Goal: Information Seeking & Learning: Learn about a topic

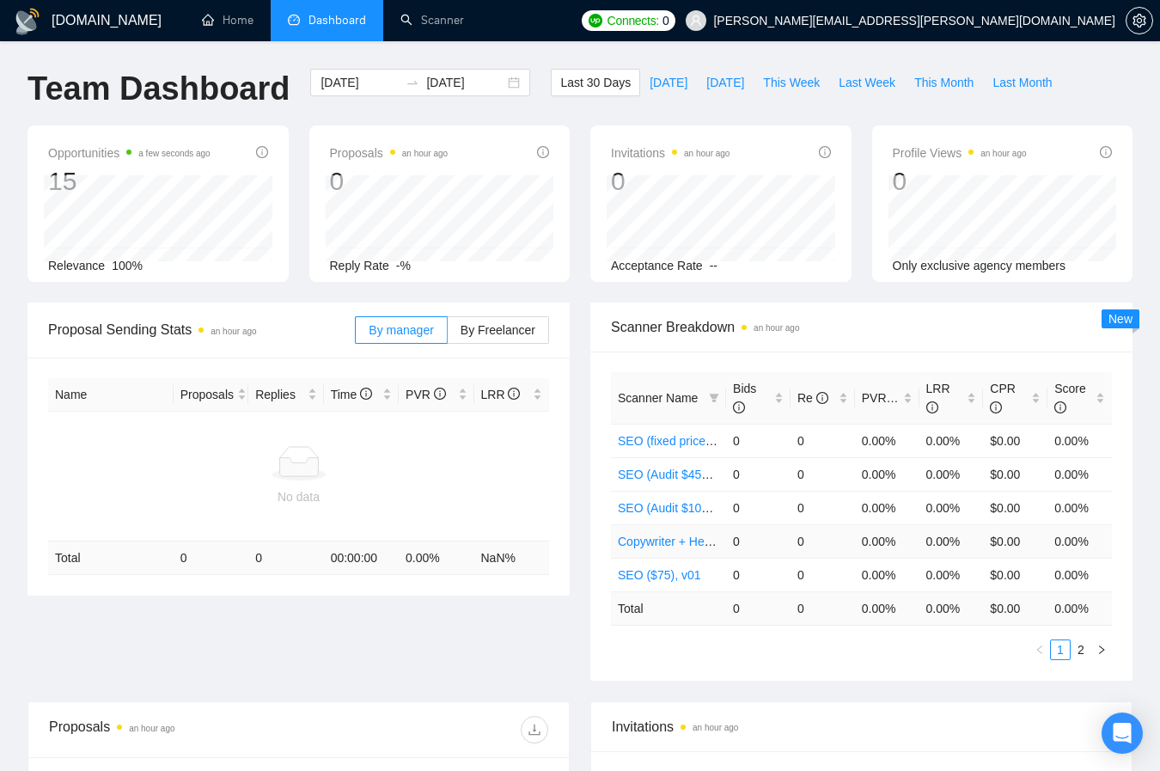
click at [676, 539] on link "Copywriter + Health ($75), v01" at bounding box center [699, 542] width 163 height 14
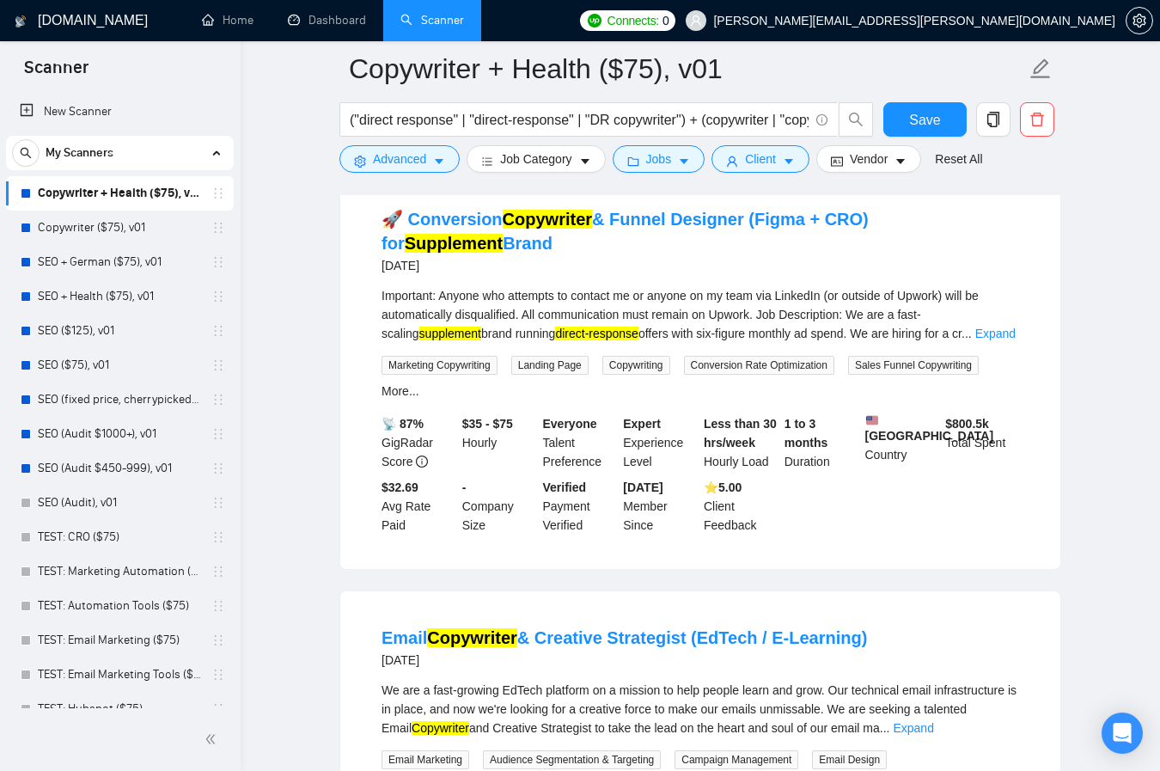
scroll to position [1828, 0]
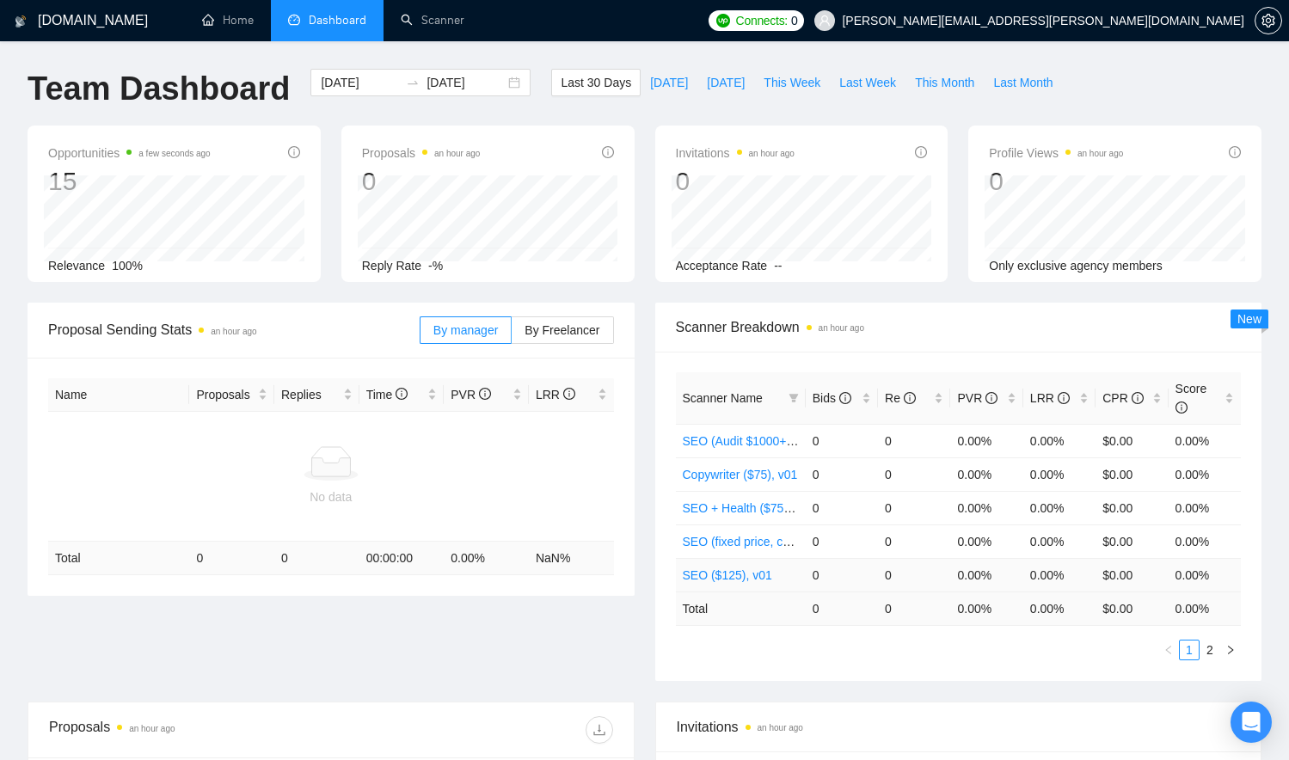
click at [722, 572] on link "SEO ($125), v01" at bounding box center [727, 575] width 89 height 14
